Goal: Leave review/rating: Leave review/rating

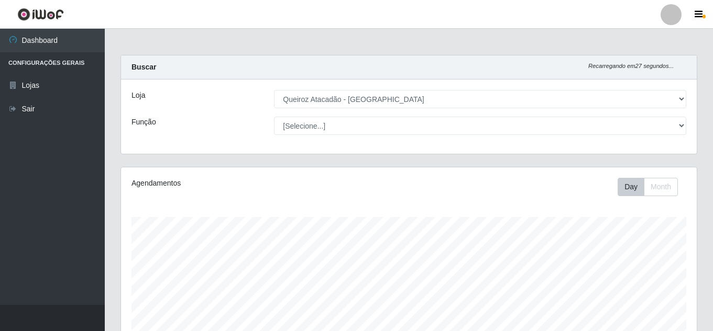
select select "225"
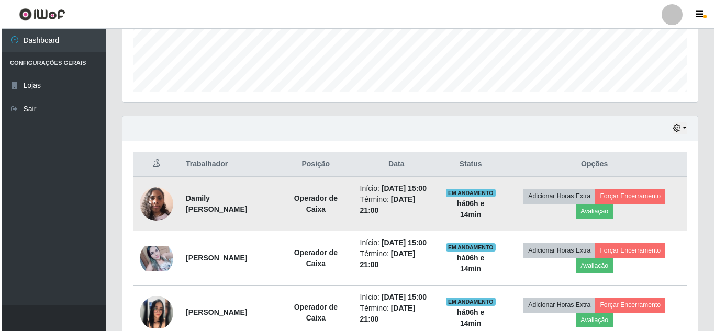
scroll to position [217, 575]
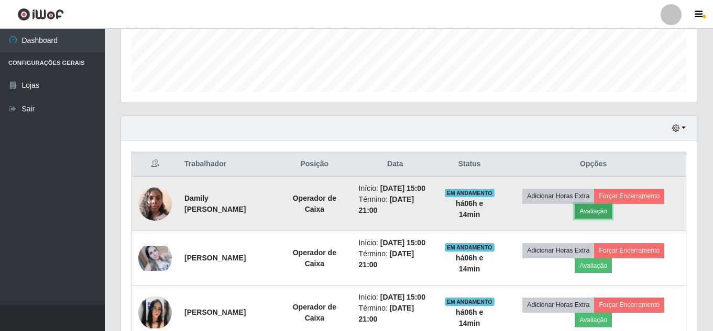
click at [600, 219] on button "Avaliação" at bounding box center [592, 211] width 37 height 15
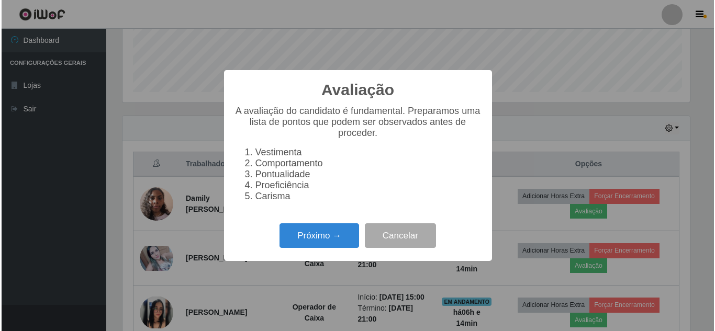
scroll to position [217, 570]
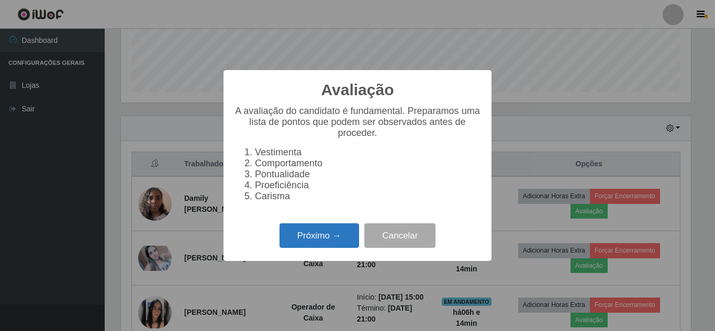
click at [315, 248] on button "Próximo →" at bounding box center [320, 236] width 80 height 25
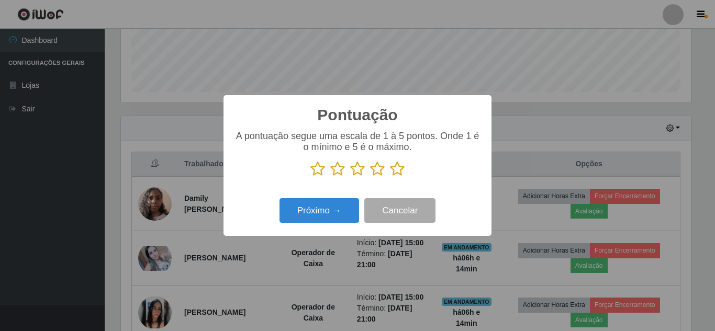
scroll to position [523423, 523070]
click at [396, 172] on icon at bounding box center [397, 169] width 15 height 16
click at [390, 177] on input "radio" at bounding box center [390, 177] width 0 height 0
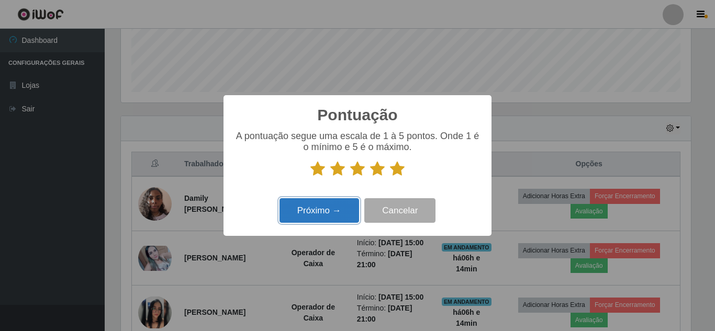
click at [334, 211] on button "Próximo →" at bounding box center [320, 210] width 80 height 25
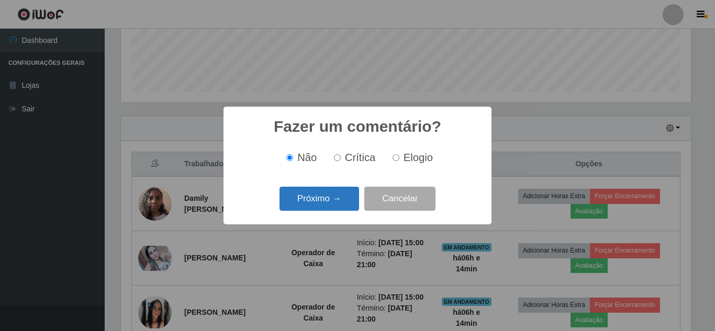
click at [334, 207] on button "Próximo →" at bounding box center [320, 199] width 80 height 25
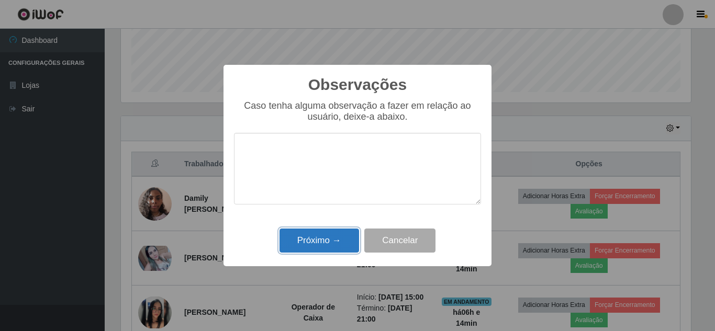
click at [315, 253] on button "Próximo →" at bounding box center [320, 241] width 80 height 25
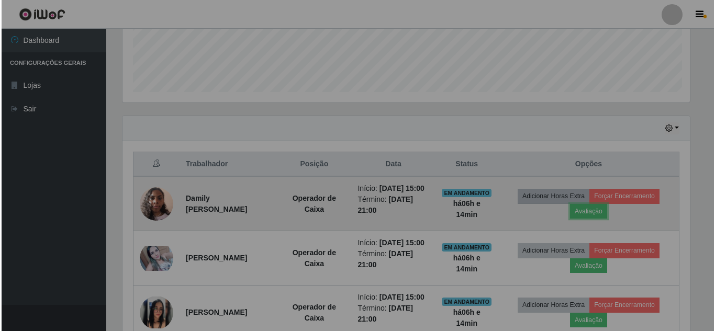
scroll to position [217, 575]
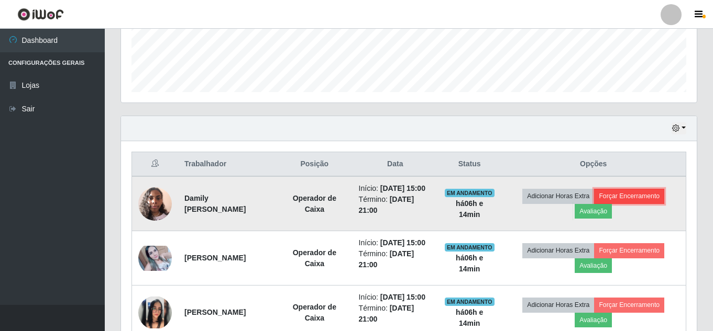
click at [637, 204] on button "Forçar Encerramento" at bounding box center [629, 196] width 70 height 15
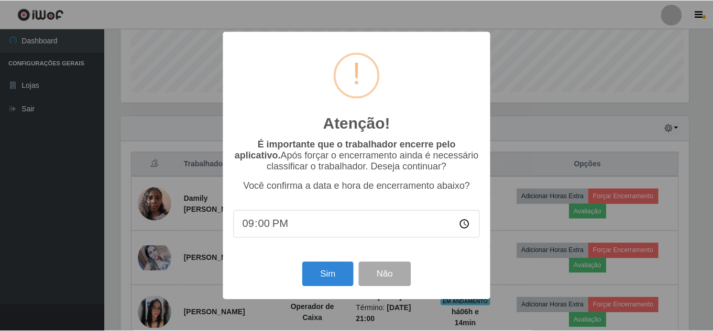
scroll to position [217, 570]
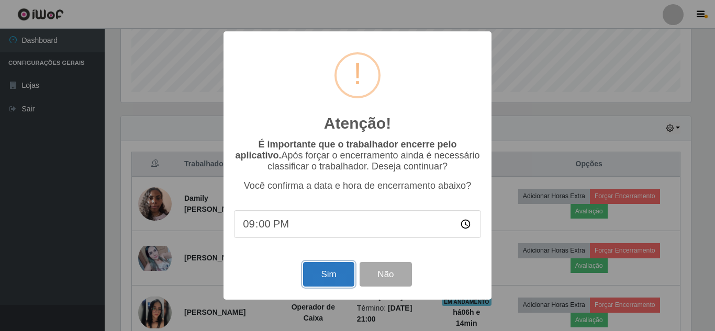
click at [329, 282] on button "Sim" at bounding box center [328, 274] width 51 height 25
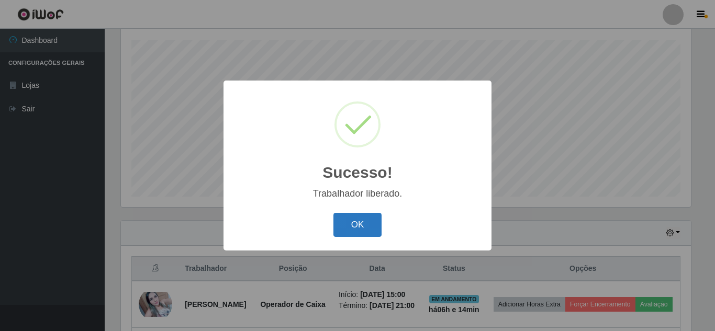
click at [351, 225] on button "OK" at bounding box center [358, 225] width 49 height 25
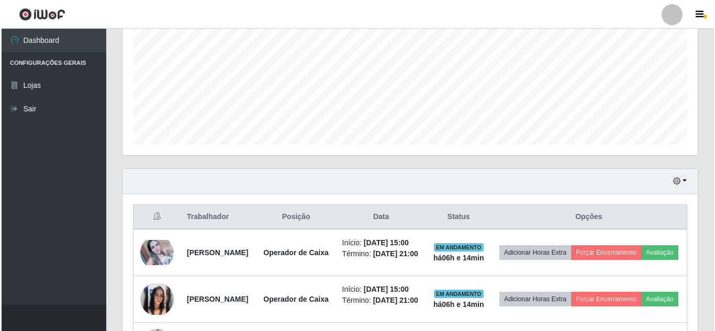
scroll to position [282, 0]
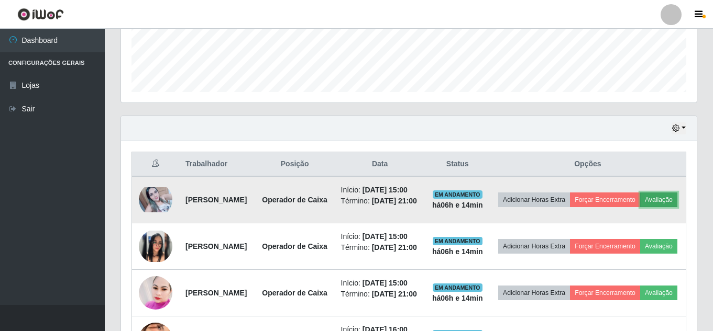
click at [640, 207] on button "Avaliação" at bounding box center [658, 200] width 37 height 15
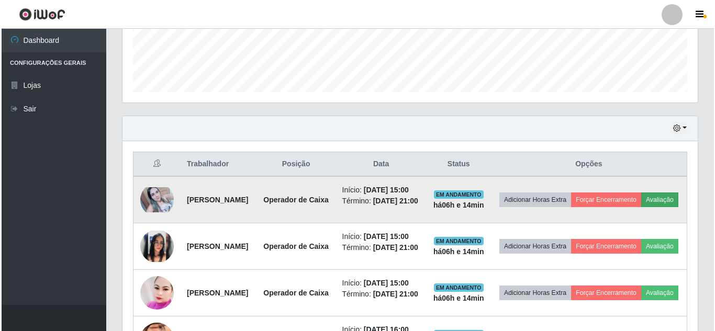
scroll to position [217, 570]
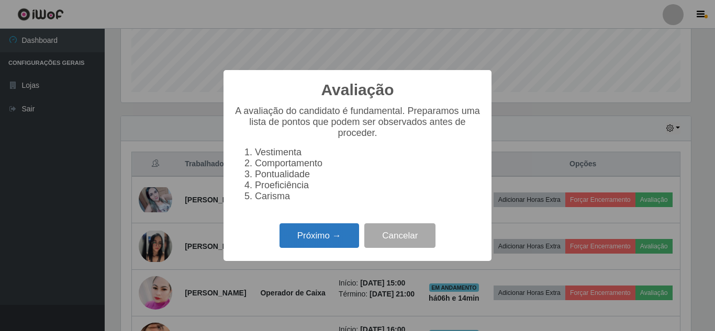
click at [286, 240] on button "Próximo →" at bounding box center [320, 236] width 80 height 25
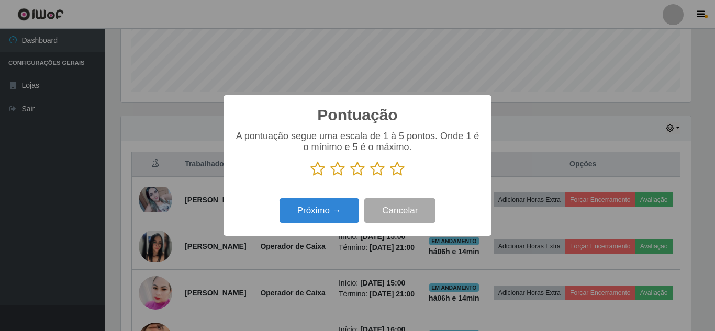
scroll to position [523423, 523070]
click at [397, 168] on icon at bounding box center [397, 169] width 15 height 16
click at [390, 177] on input "radio" at bounding box center [390, 177] width 0 height 0
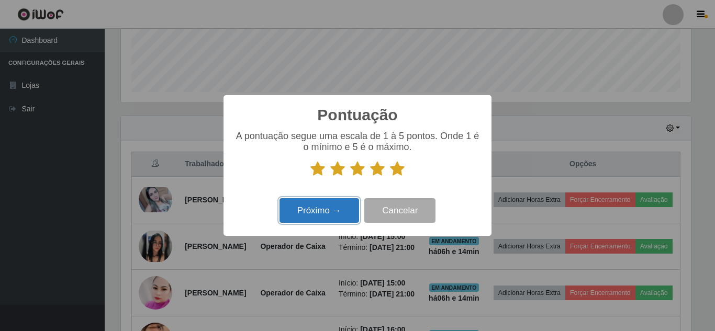
click at [327, 207] on button "Próximo →" at bounding box center [320, 210] width 80 height 25
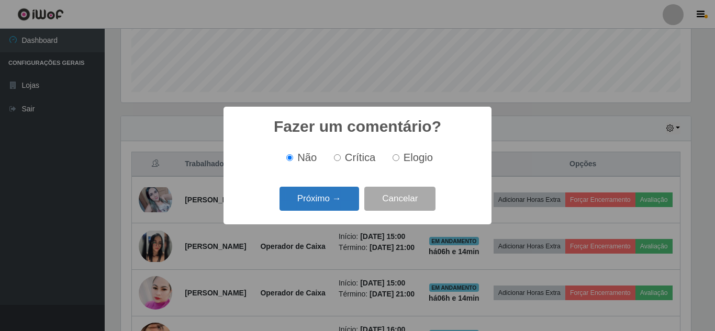
click at [335, 206] on button "Próximo →" at bounding box center [320, 199] width 80 height 25
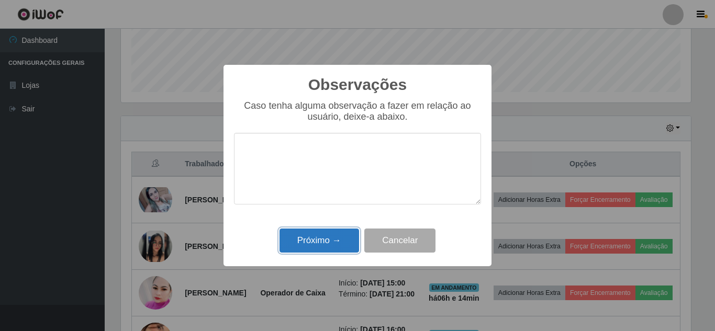
click at [318, 241] on button "Próximo →" at bounding box center [320, 241] width 80 height 25
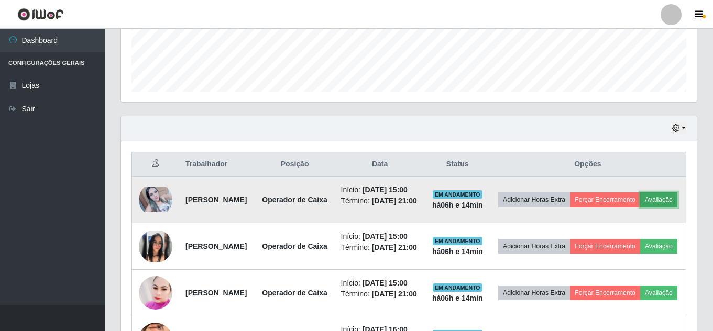
scroll to position [217, 575]
click at [638, 203] on button "Forçar Encerramento" at bounding box center [605, 200] width 70 height 15
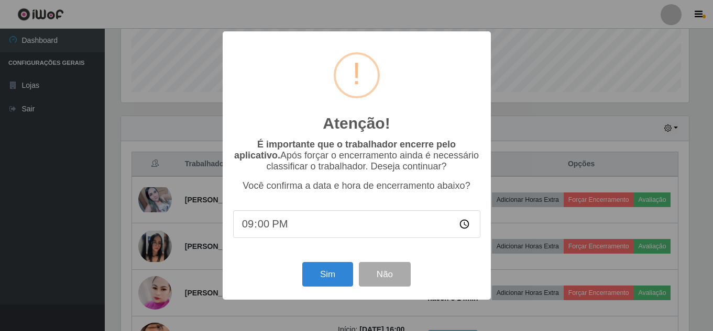
scroll to position [217, 570]
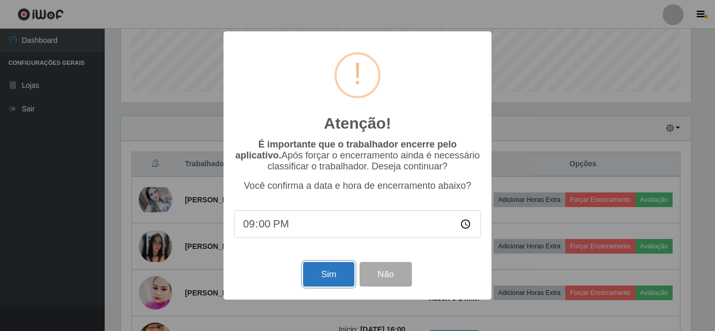
click at [331, 274] on button "Sim" at bounding box center [328, 274] width 51 height 25
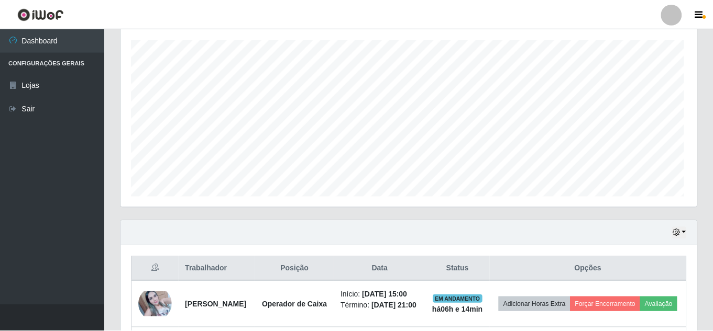
scroll to position [0, 0]
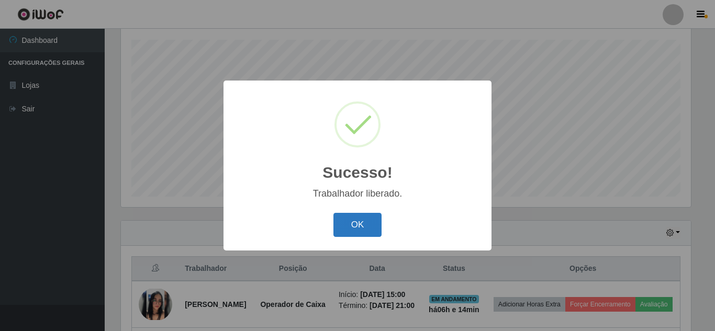
click at [370, 227] on button "OK" at bounding box center [358, 225] width 49 height 25
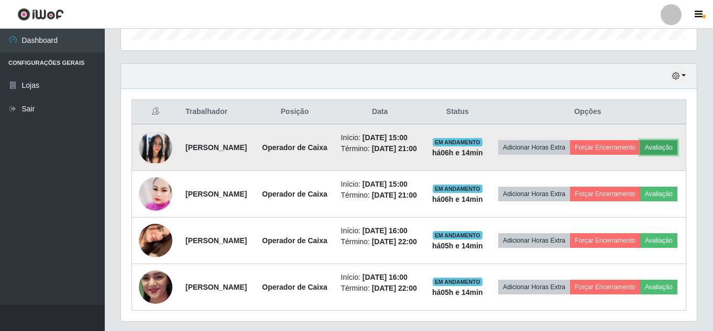
click at [640, 155] on button "Avaliação" at bounding box center [658, 147] width 37 height 15
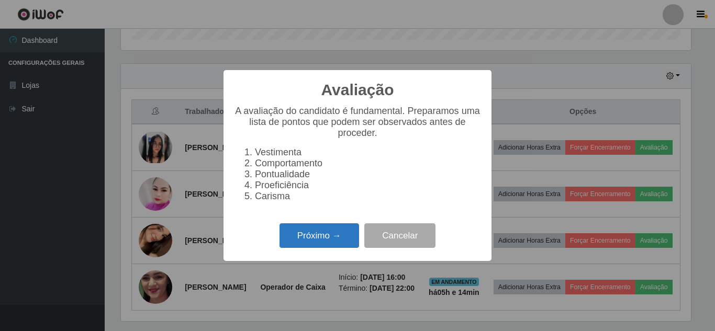
click at [325, 242] on button "Próximo →" at bounding box center [320, 236] width 80 height 25
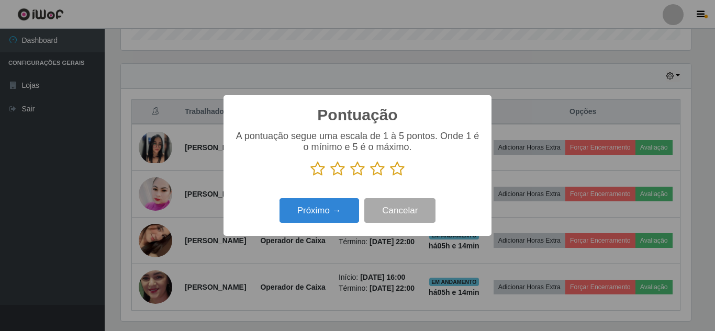
click at [398, 169] on icon at bounding box center [397, 169] width 15 height 16
click at [390, 177] on input "radio" at bounding box center [390, 177] width 0 height 0
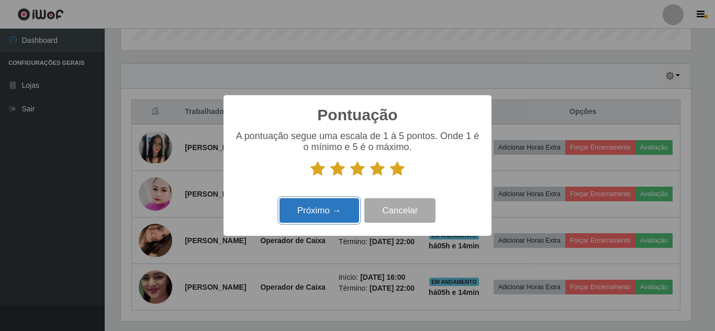
click at [314, 214] on button "Próximo →" at bounding box center [320, 210] width 80 height 25
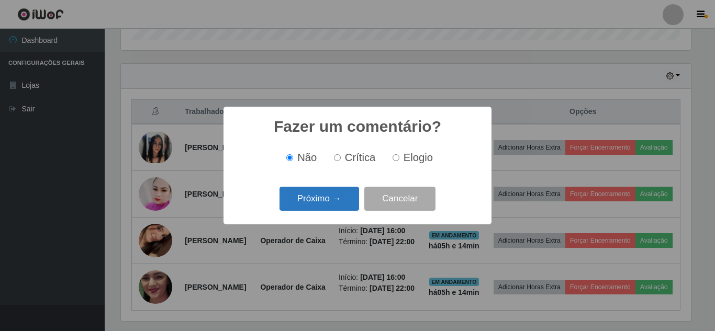
click at [328, 200] on button "Próximo →" at bounding box center [320, 199] width 80 height 25
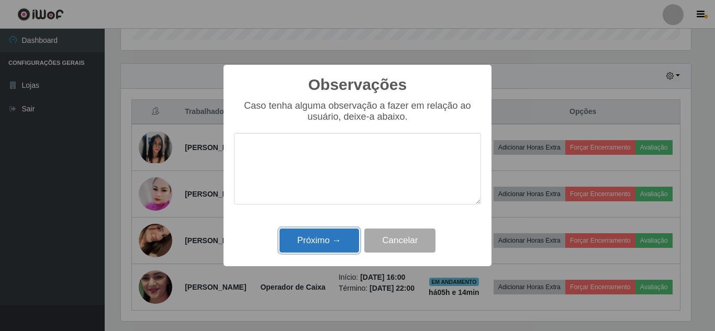
click at [325, 236] on button "Próximo →" at bounding box center [320, 241] width 80 height 25
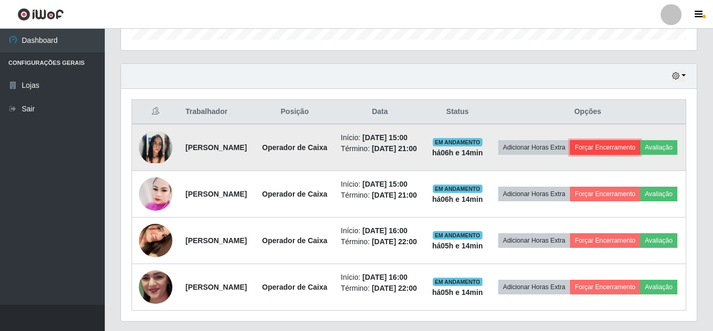
click at [640, 149] on button "Forçar Encerramento" at bounding box center [605, 147] width 70 height 15
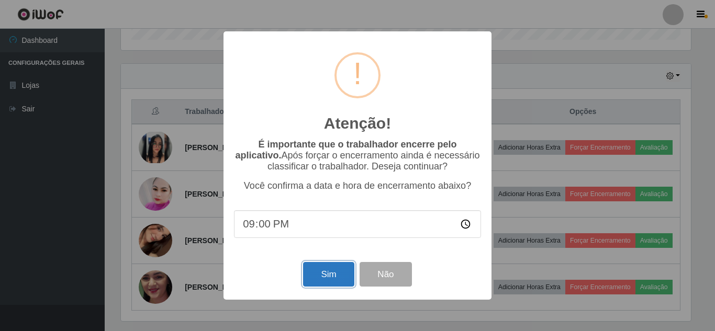
click at [327, 283] on button "Sim" at bounding box center [328, 274] width 51 height 25
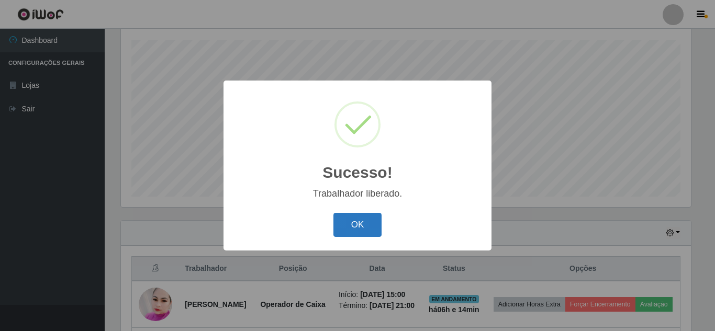
click at [360, 230] on button "OK" at bounding box center [358, 225] width 49 height 25
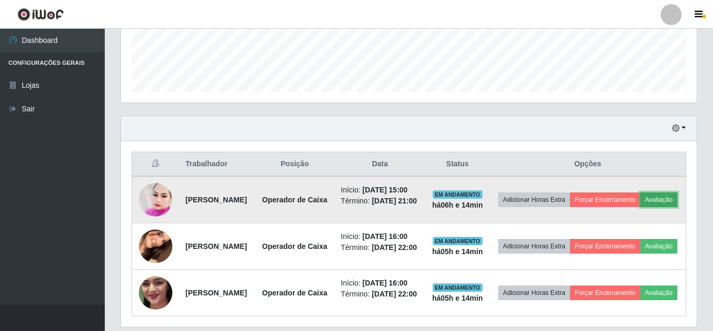
click at [640, 207] on button "Avaliação" at bounding box center [658, 200] width 37 height 15
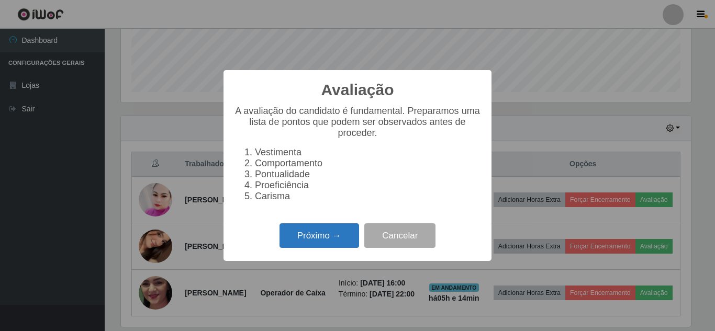
click at [319, 248] on button "Próximo →" at bounding box center [320, 236] width 80 height 25
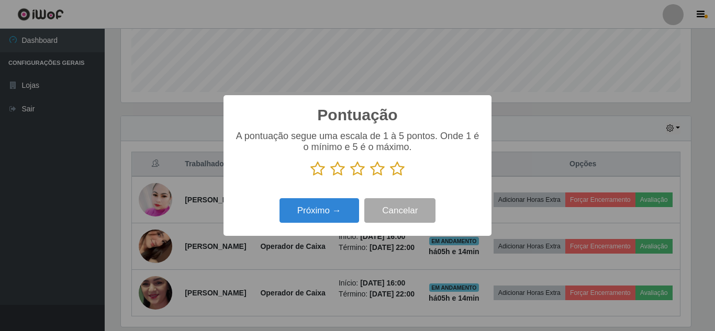
click at [398, 172] on icon at bounding box center [397, 169] width 15 height 16
click at [390, 177] on input "radio" at bounding box center [390, 177] width 0 height 0
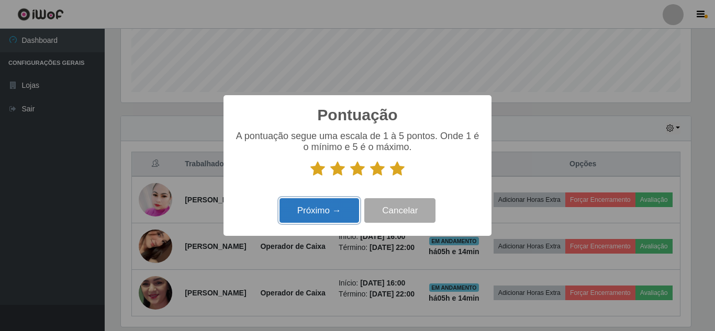
click at [329, 211] on button "Próximo →" at bounding box center [320, 210] width 80 height 25
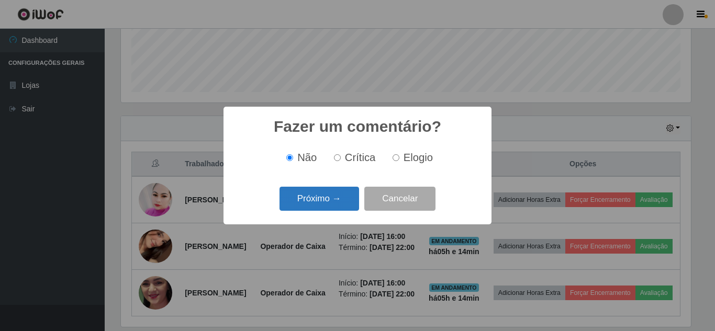
click at [328, 206] on button "Próximo →" at bounding box center [320, 199] width 80 height 25
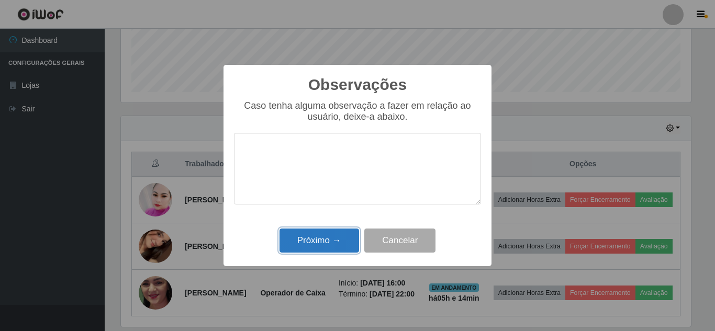
click at [318, 242] on button "Próximo →" at bounding box center [320, 241] width 80 height 25
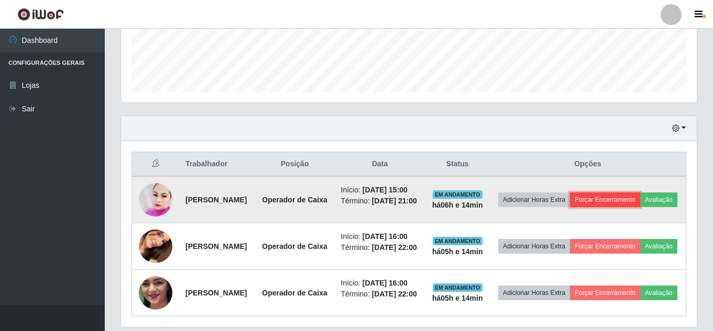
click at [633, 201] on button "Forçar Encerramento" at bounding box center [605, 200] width 70 height 15
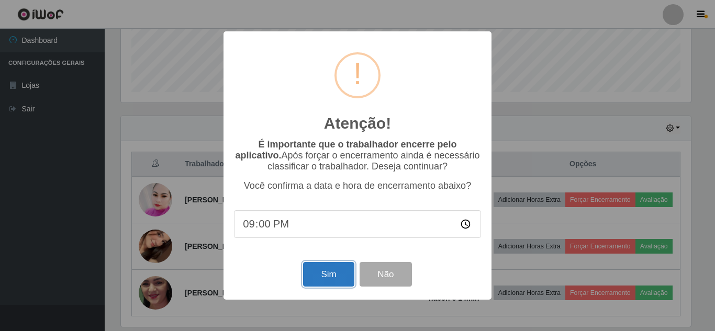
click at [317, 278] on button "Sim" at bounding box center [328, 274] width 51 height 25
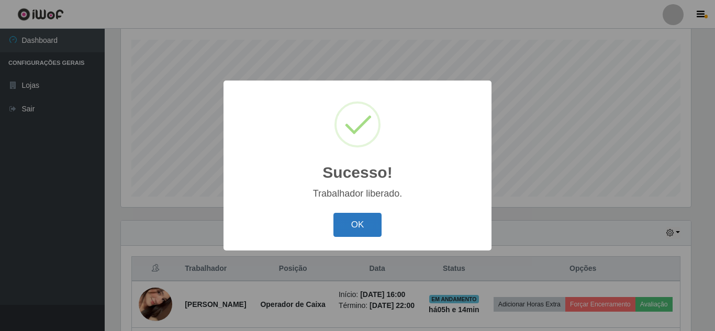
click at [351, 227] on button "OK" at bounding box center [358, 225] width 49 height 25
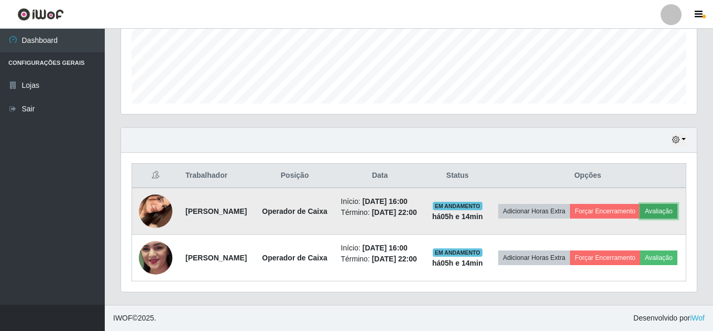
click at [640, 214] on button "Avaliação" at bounding box center [658, 211] width 37 height 15
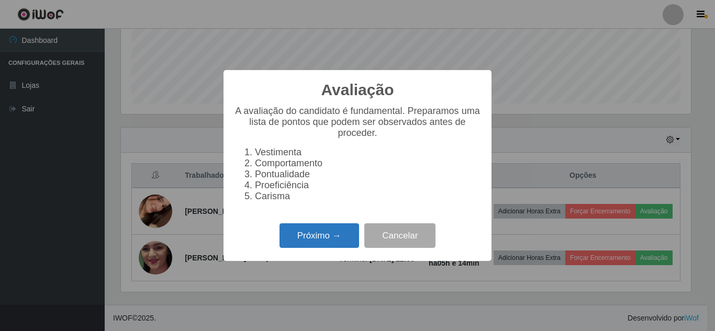
click at [312, 239] on button "Próximo →" at bounding box center [320, 236] width 80 height 25
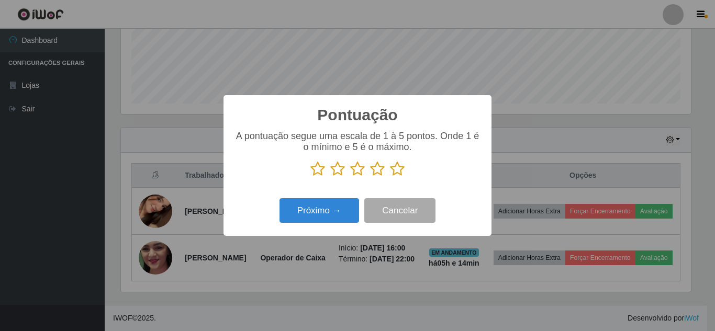
click at [395, 176] on icon at bounding box center [397, 169] width 15 height 16
click at [390, 177] on input "radio" at bounding box center [390, 177] width 0 height 0
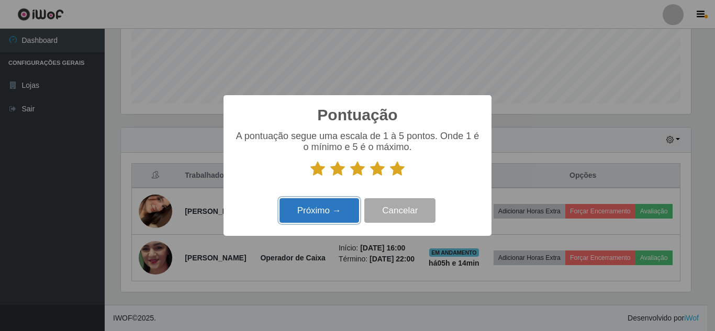
click at [339, 208] on button "Próximo →" at bounding box center [320, 210] width 80 height 25
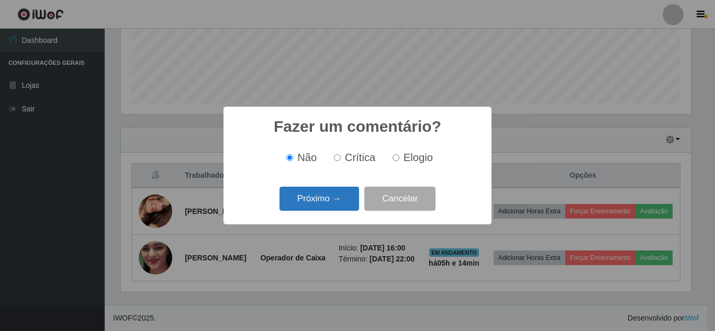
click at [334, 203] on button "Próximo →" at bounding box center [320, 199] width 80 height 25
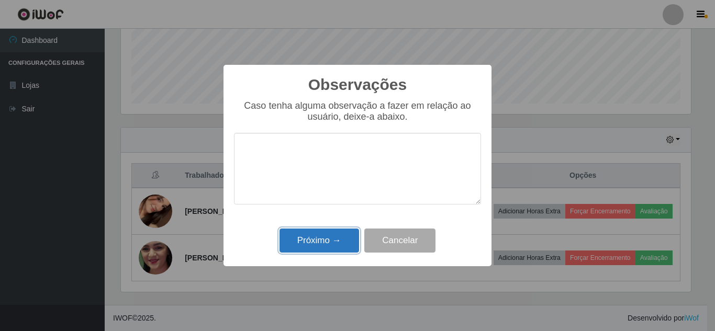
click at [324, 240] on button "Próximo →" at bounding box center [320, 241] width 80 height 25
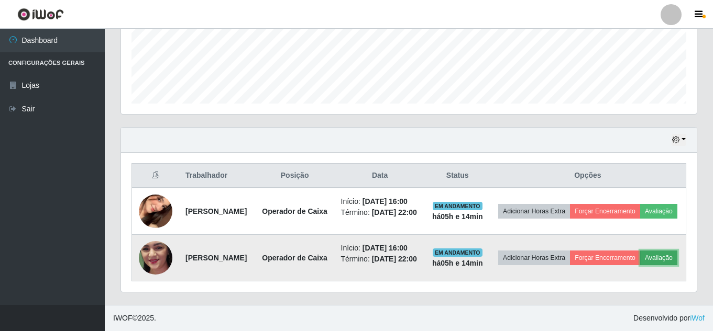
click at [640, 265] on button "Avaliação" at bounding box center [658, 258] width 37 height 15
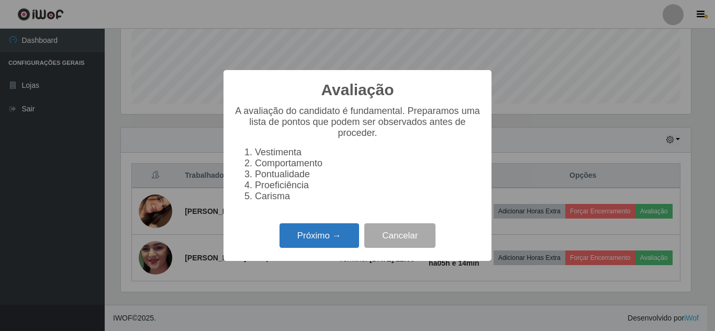
click at [347, 248] on button "Próximo →" at bounding box center [320, 236] width 80 height 25
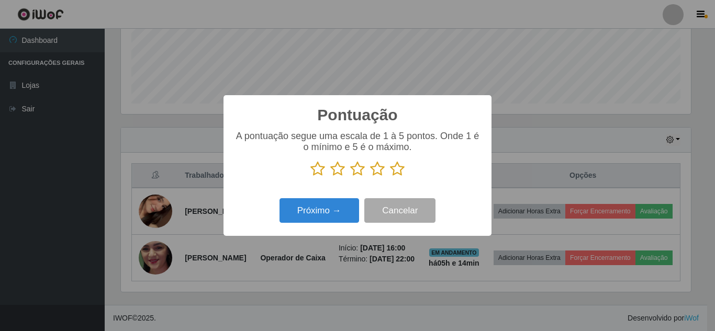
click at [404, 170] on icon at bounding box center [397, 169] width 15 height 16
click at [390, 177] on input "radio" at bounding box center [390, 177] width 0 height 0
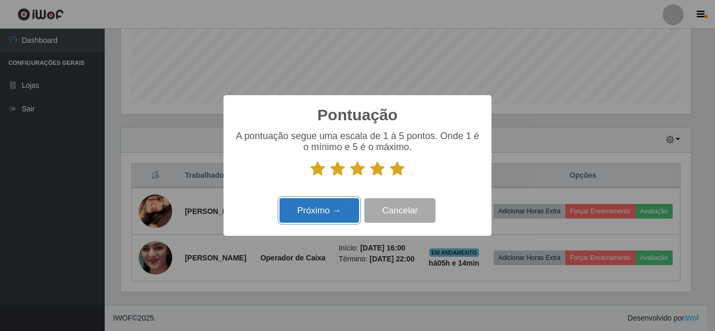
click at [330, 212] on button "Próximo →" at bounding box center [320, 210] width 80 height 25
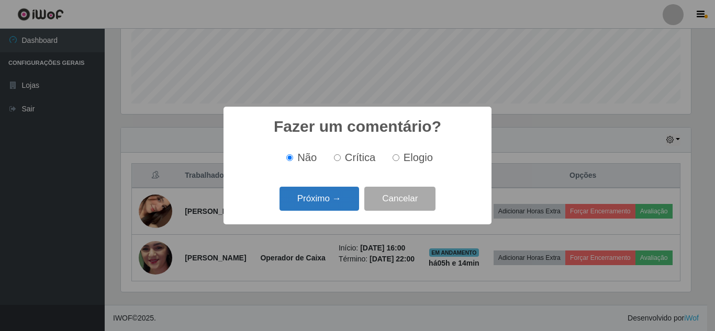
click at [334, 203] on button "Próximo →" at bounding box center [320, 199] width 80 height 25
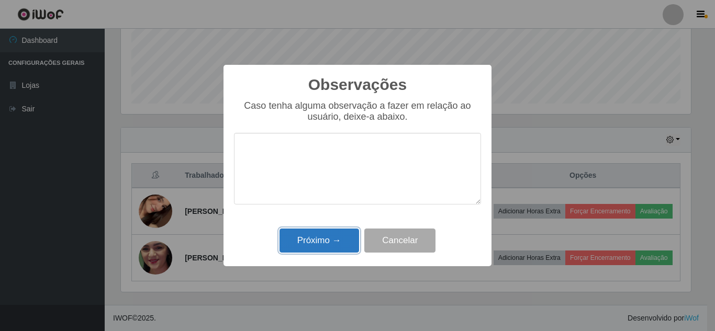
click at [328, 243] on button "Próximo →" at bounding box center [320, 241] width 80 height 25
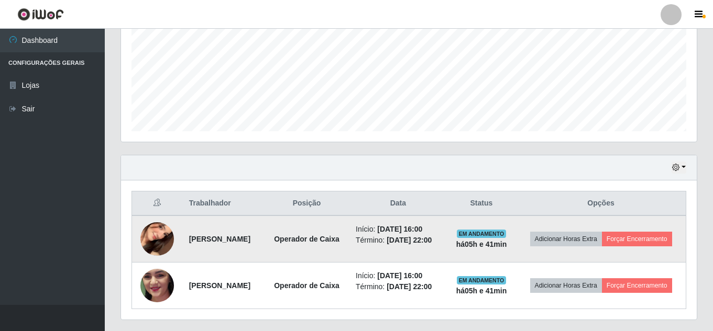
scroll to position [271, 0]
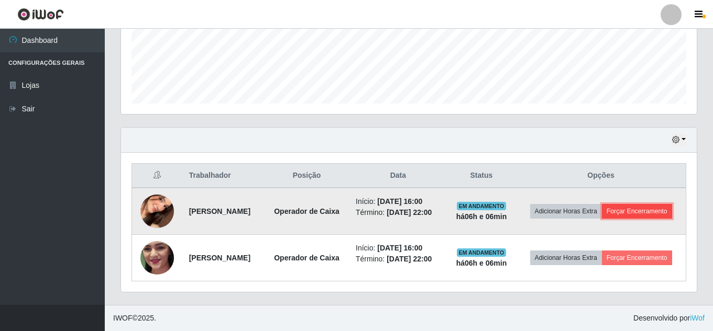
click at [640, 214] on button "Forçar Encerramento" at bounding box center [637, 211] width 70 height 15
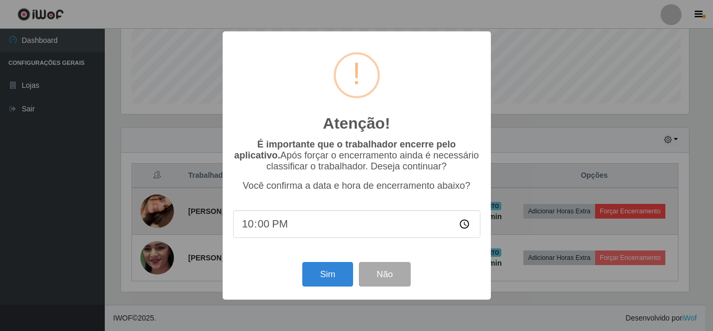
scroll to position [217, 570]
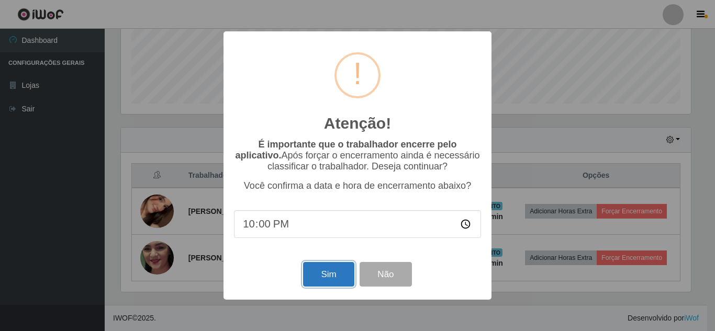
click at [336, 281] on button "Sim" at bounding box center [328, 274] width 51 height 25
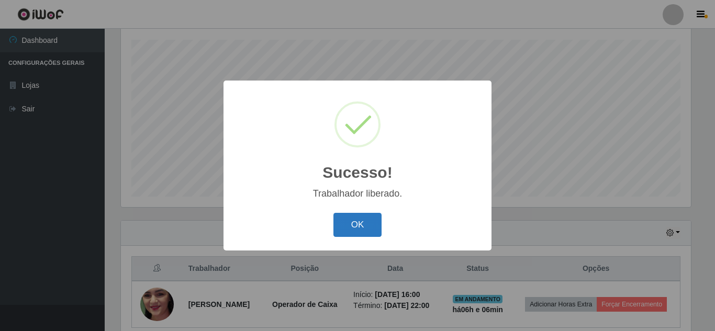
drag, startPoint x: 365, startPoint y: 234, endPoint x: 424, endPoint y: 264, distance: 66.3
click at [364, 234] on button "OK" at bounding box center [358, 225] width 49 height 25
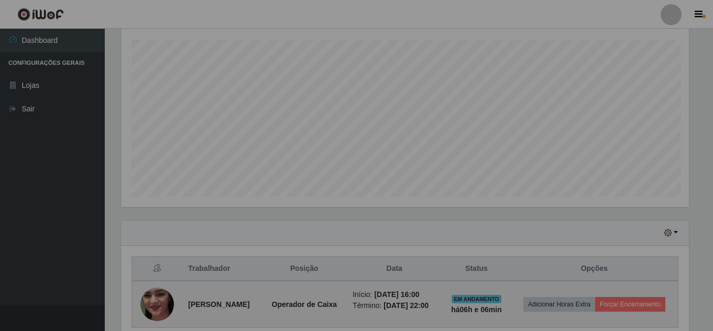
scroll to position [217, 575]
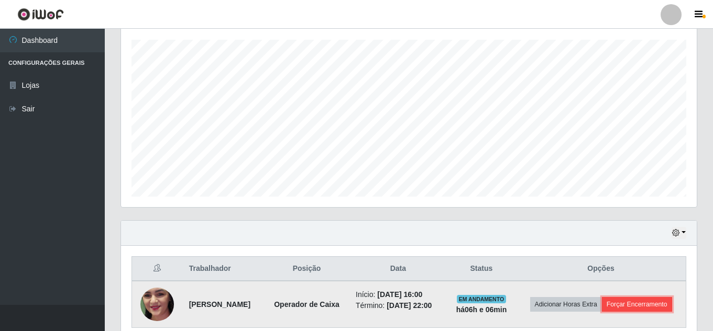
click at [639, 307] on button "Forçar Encerramento" at bounding box center [637, 304] width 70 height 15
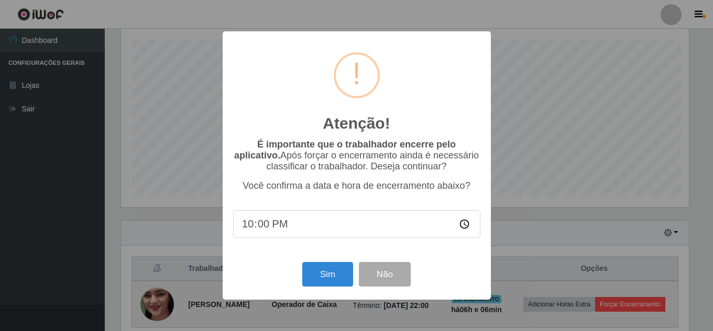
scroll to position [217, 570]
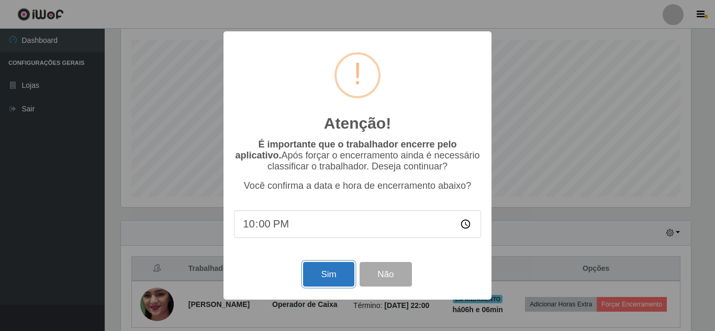
click at [322, 273] on button "Sim" at bounding box center [328, 274] width 51 height 25
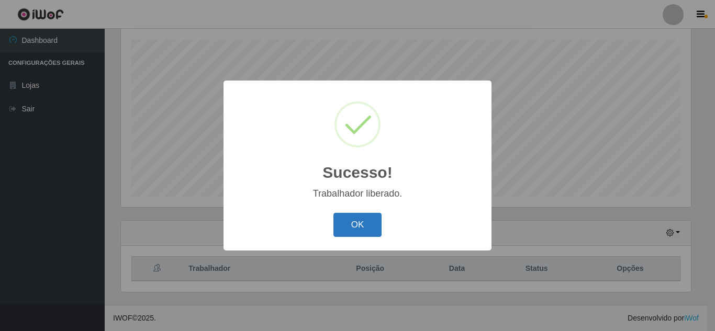
click at [365, 227] on button "OK" at bounding box center [358, 225] width 49 height 25
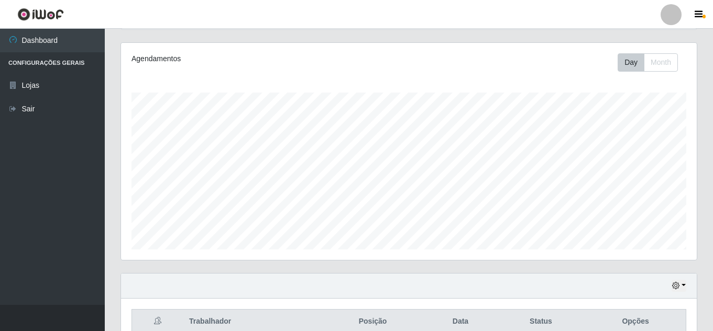
scroll to position [20, 0]
